Goal: Browse casually

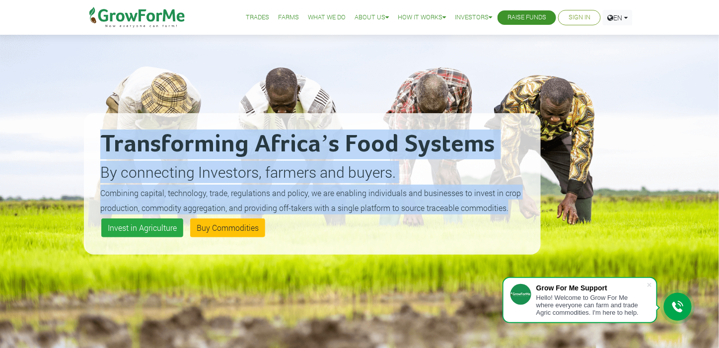
click at [461, 203] on small "Combining capital, technology, trade, regulations and policy, we are enabling i…" at bounding box center [310, 200] width 421 height 25
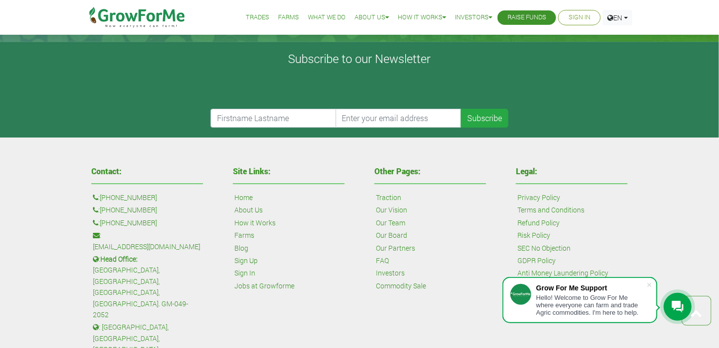
scroll to position [2228, 0]
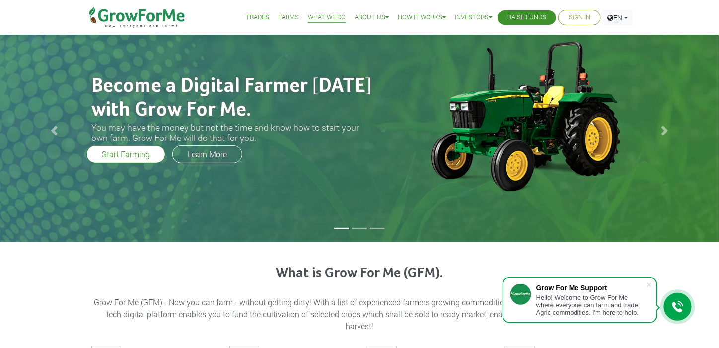
click at [255, 85] on h2 "Become a Digital Farmer [DATE] with Grow For Me." at bounding box center [232, 98] width 283 height 48
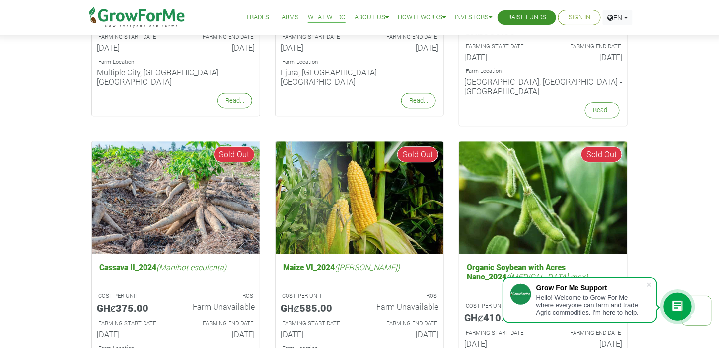
scroll to position [945, 0]
